Goal: Find specific page/section: Find specific page/section

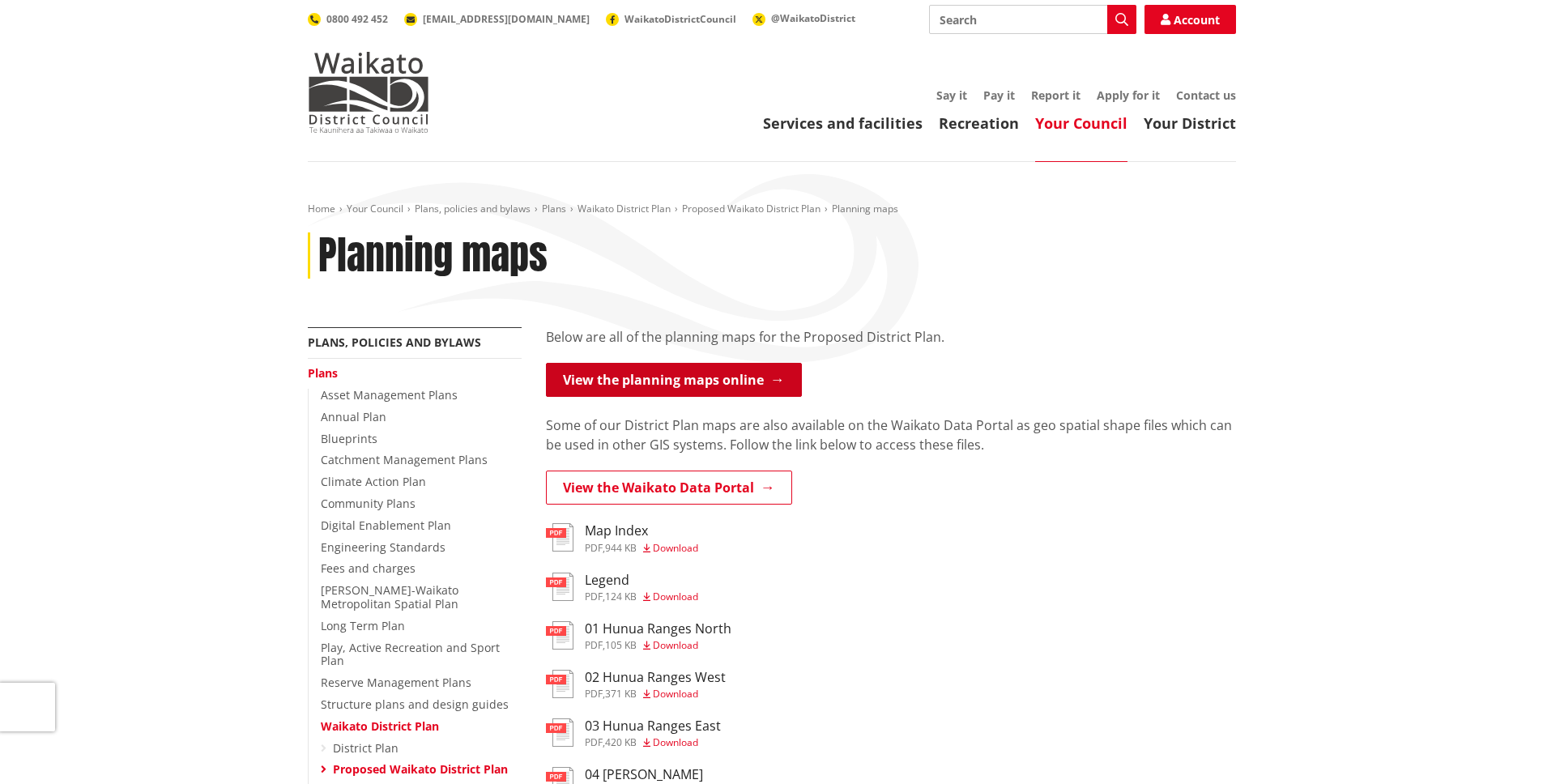
click at [726, 389] on link "View the planning maps online" at bounding box center [673, 380] width 256 height 34
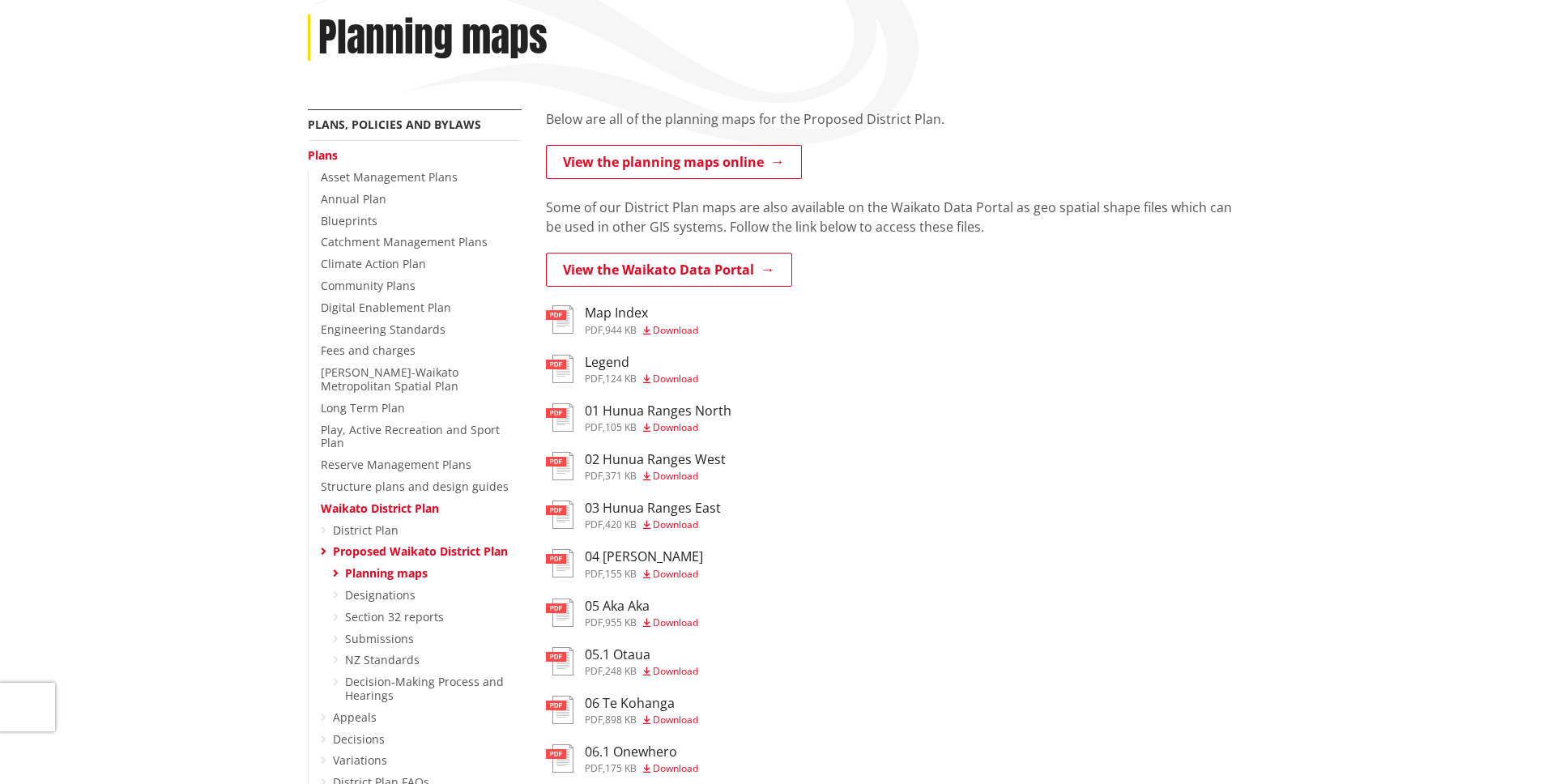
scroll to position [15, 0]
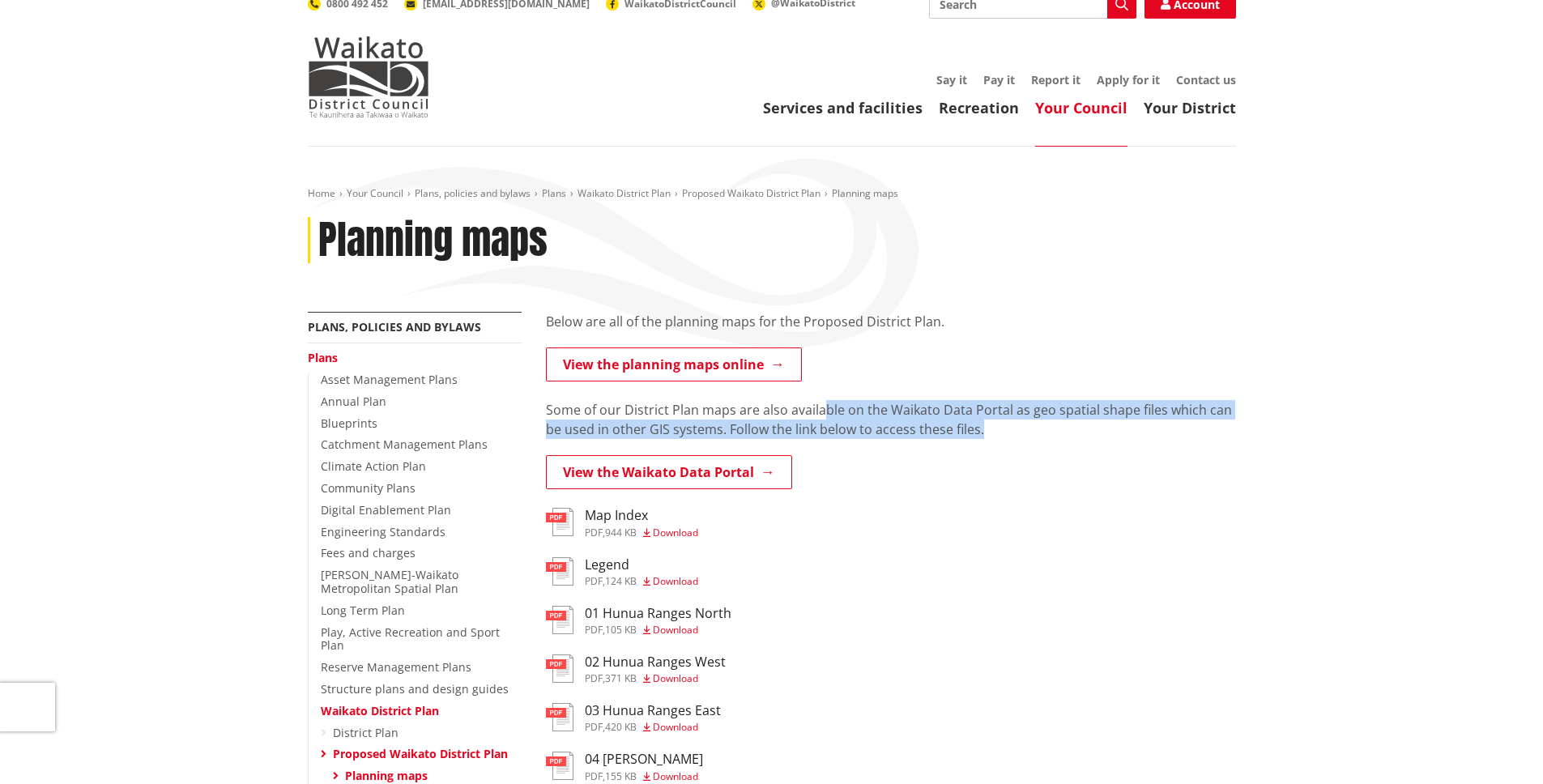
drag, startPoint x: 818, startPoint y: 405, endPoint x: 1057, endPoint y: 437, distance: 241.1
click at [1057, 437] on p "Some of our District Plan maps are also available on the Waikato Data Portal as…" at bounding box center [891, 419] width 691 height 39
click at [1041, 430] on p "Some of our District Plan maps are also available on the Waikato Data Portal as…" at bounding box center [891, 419] width 691 height 39
drag, startPoint x: 964, startPoint y: 424, endPoint x: 665, endPoint y: 406, distance: 299.5
click at [665, 406] on p "Some of our District Plan maps are also available on the Waikato Data Portal as…" at bounding box center [891, 419] width 691 height 39
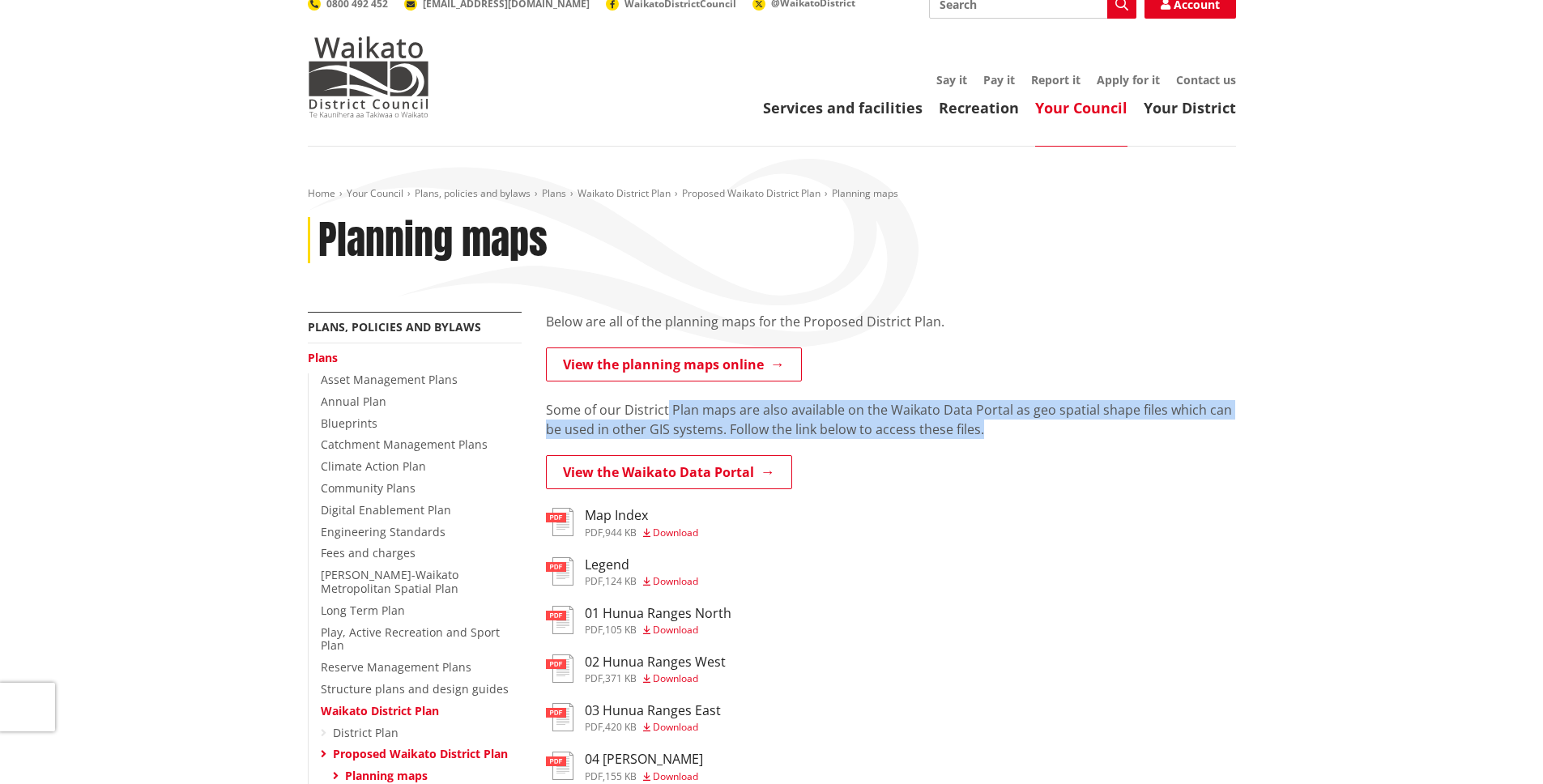
click at [665, 406] on p "Some of our District Plan maps are also available on the Waikato Data Portal as…" at bounding box center [891, 419] width 691 height 39
drag, startPoint x: 666, startPoint y: 407, endPoint x: 869, endPoint y: 425, distance: 203.8
click at [869, 425] on p "Some of our District Plan maps are also available on the Waikato Data Portal as…" at bounding box center [891, 419] width 691 height 39
click at [868, 427] on p "Some of our District Plan maps are also available on the Waikato Data Portal as…" at bounding box center [891, 419] width 691 height 39
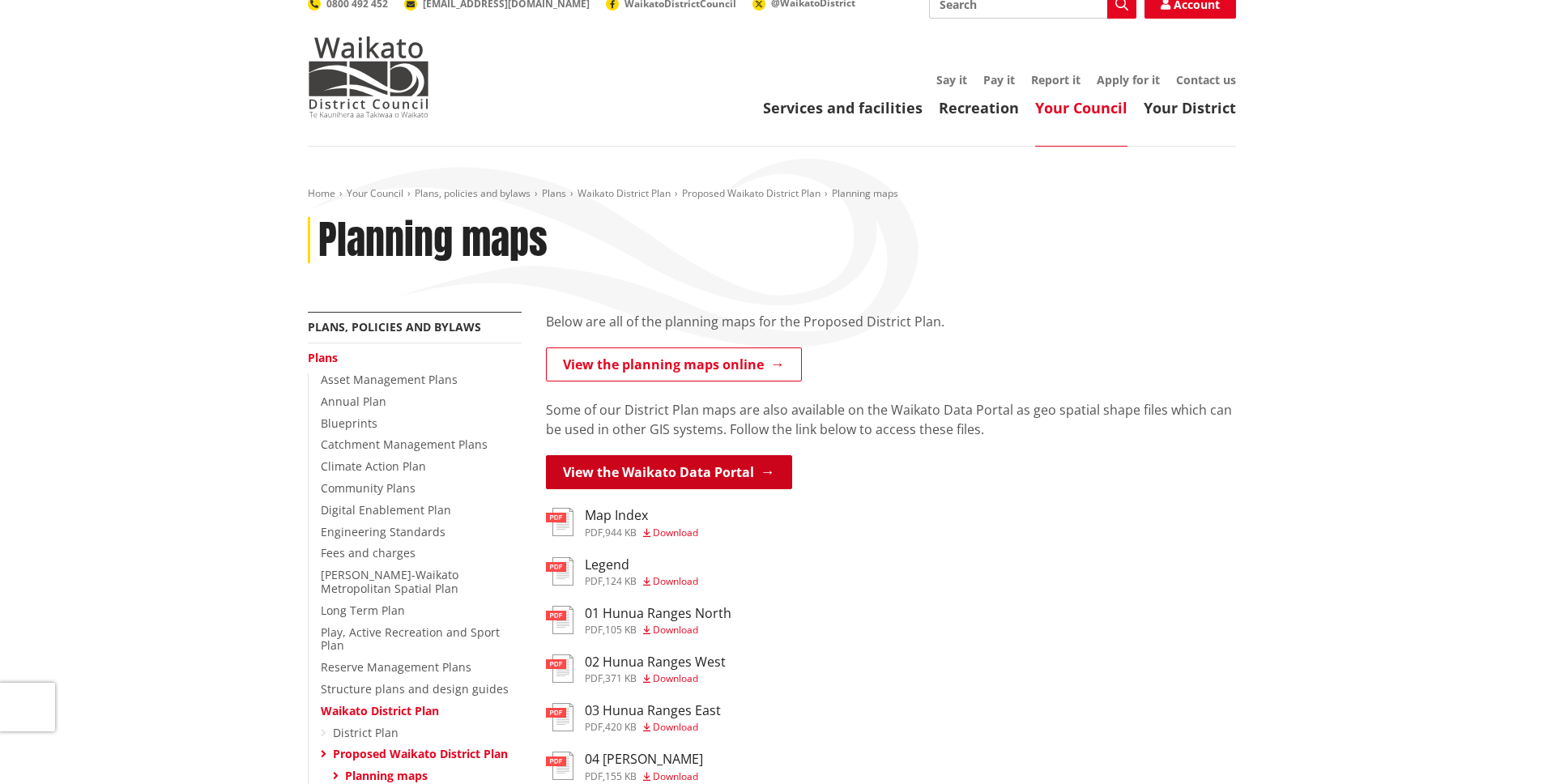
click at [673, 475] on link "View the Waikato Data Portal" at bounding box center [669, 472] width 246 height 34
